Goal: Task Accomplishment & Management: Use online tool/utility

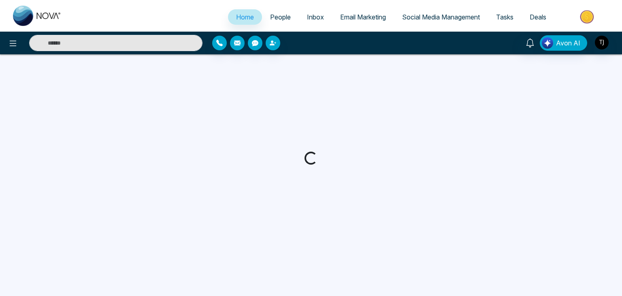
select select "*"
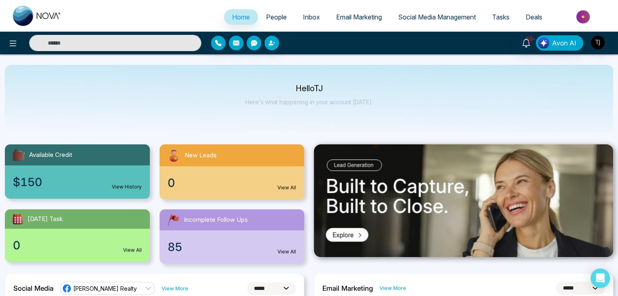
click at [422, 10] on link "Social Media Management" at bounding box center [437, 16] width 94 height 15
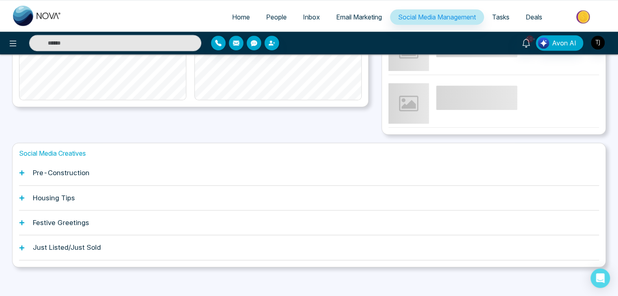
scroll to position [227, 0]
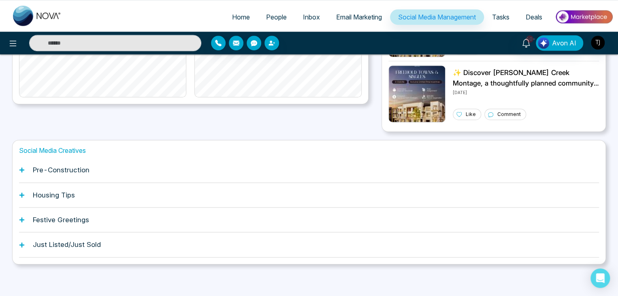
click at [31, 175] on div "Pre-Construction" at bounding box center [309, 170] width 580 height 25
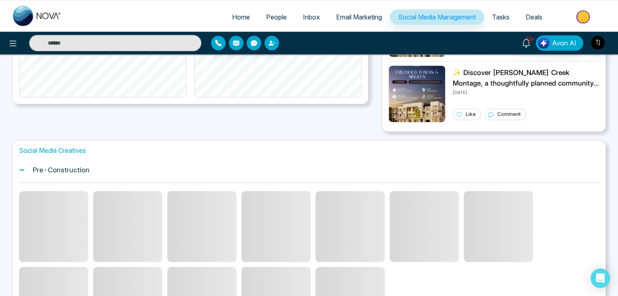
click at [70, 218] on span at bounding box center [53, 226] width 69 height 71
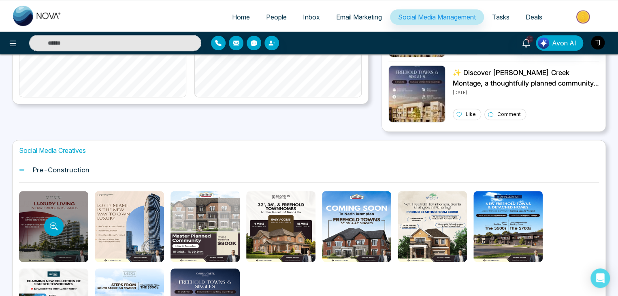
click at [62, 203] on div at bounding box center [53, 226] width 69 height 71
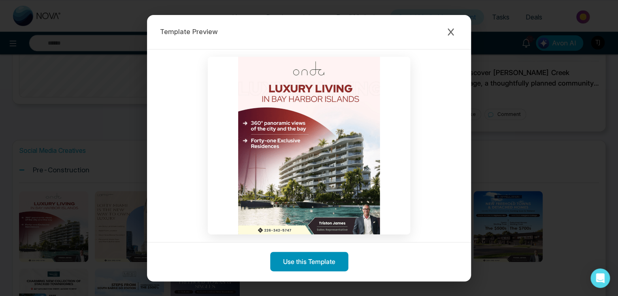
click at [290, 257] on button "Use this Template" at bounding box center [309, 261] width 78 height 19
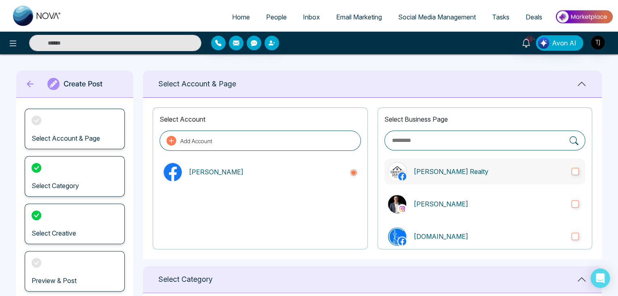
click at [415, 169] on p "[PERSON_NAME] Realty" at bounding box center [489, 171] width 151 height 10
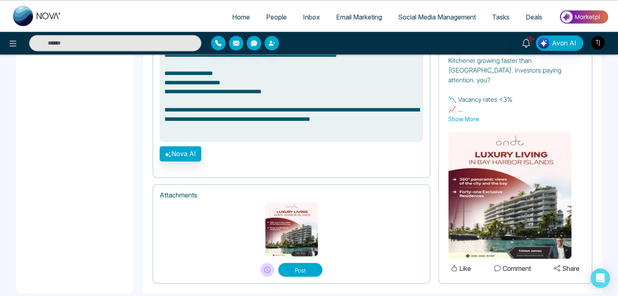
scroll to position [595, 0]
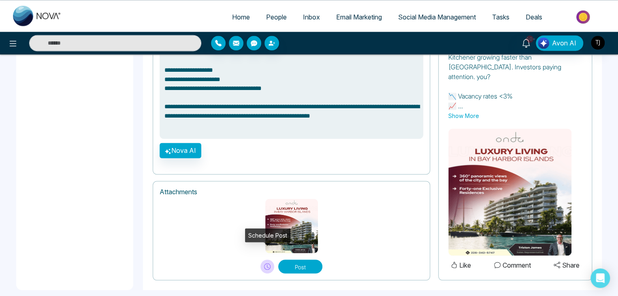
click at [262, 259] on button at bounding box center [267, 266] width 14 height 14
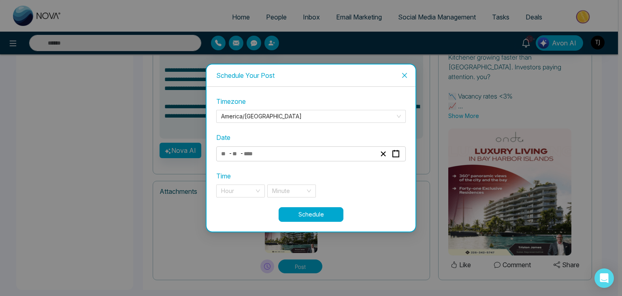
click at [77, 97] on div "Schedule Your Post Timezone [GEOGRAPHIC_DATA]/[GEOGRAPHIC_DATA] Date - - Time H…" at bounding box center [311, 148] width 622 height 296
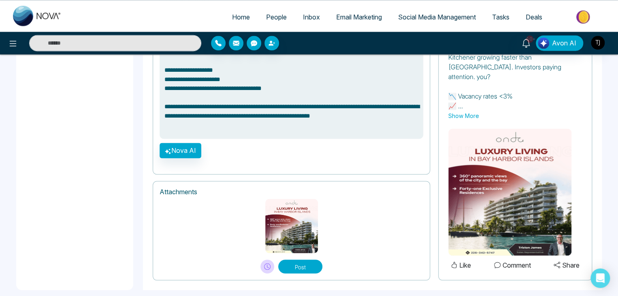
type textarea "**********"
